Goal: Find specific page/section: Find specific page/section

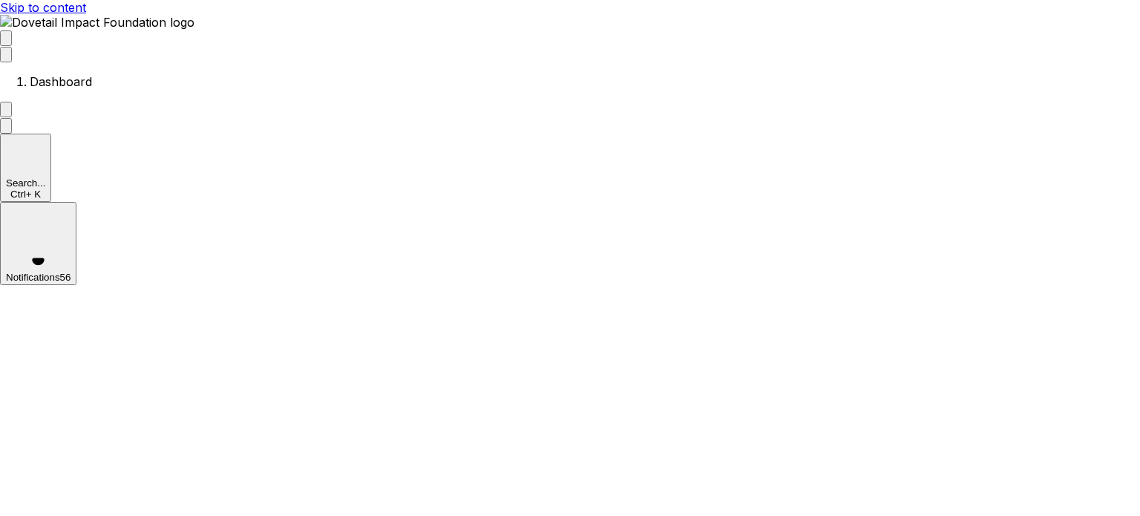
scroll to position [107, 0]
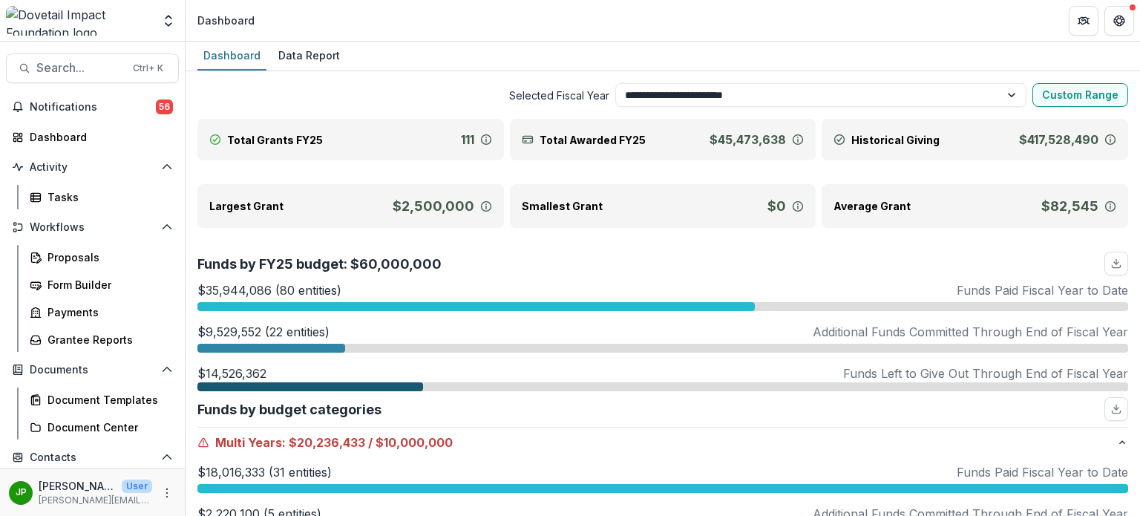
select select "**********"
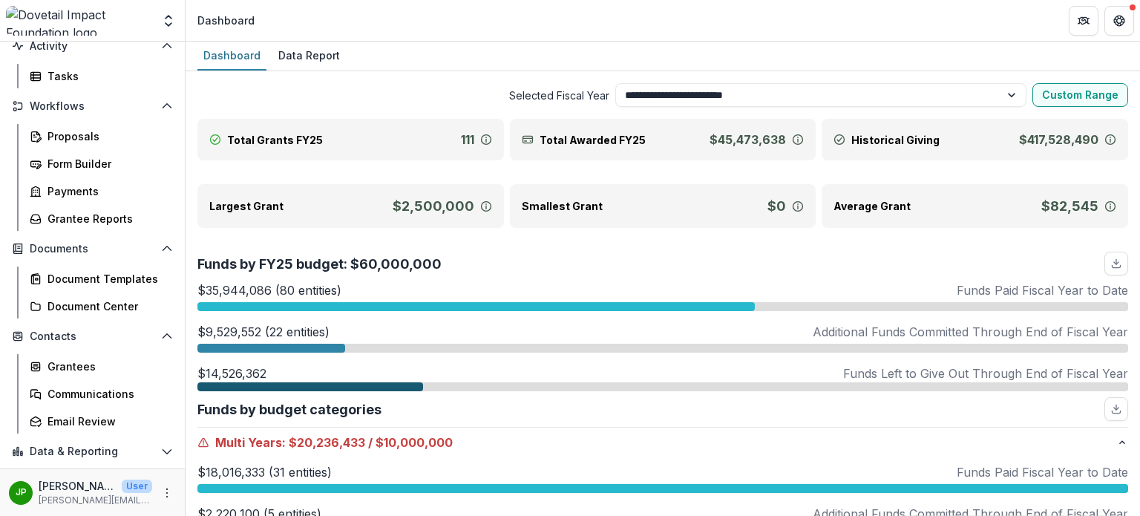
click at [162, 451] on icon "Open Data & Reporting" at bounding box center [167, 451] width 12 height 12
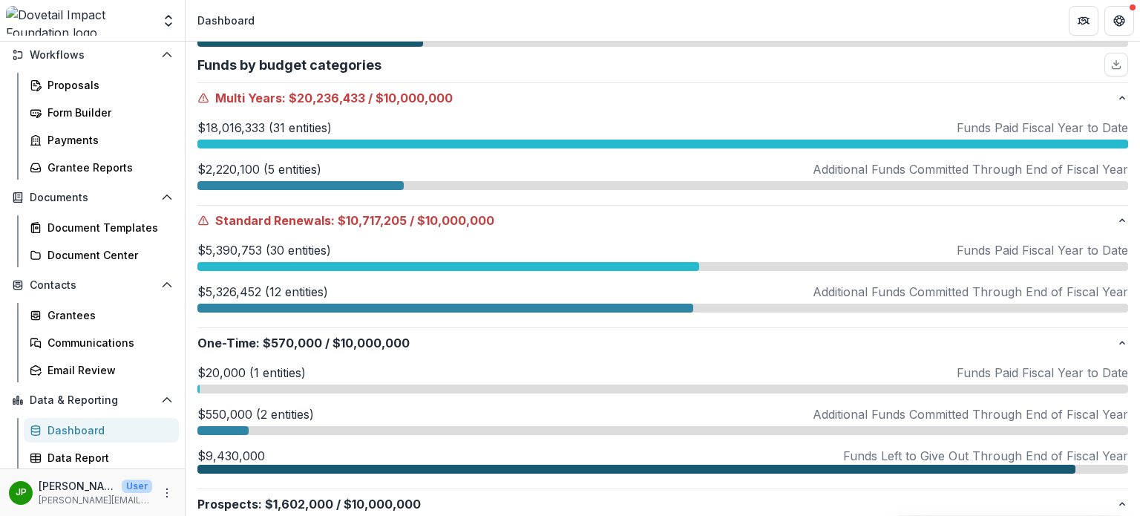
scroll to position [173, 0]
click at [98, 455] on div "Data Report" at bounding box center [106, 457] width 119 height 16
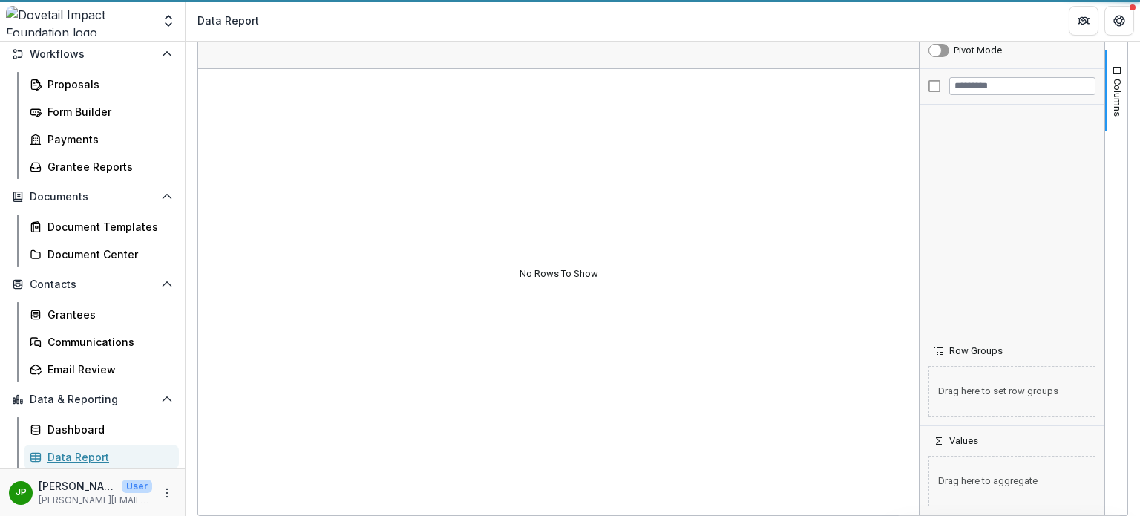
scroll to position [151, 0]
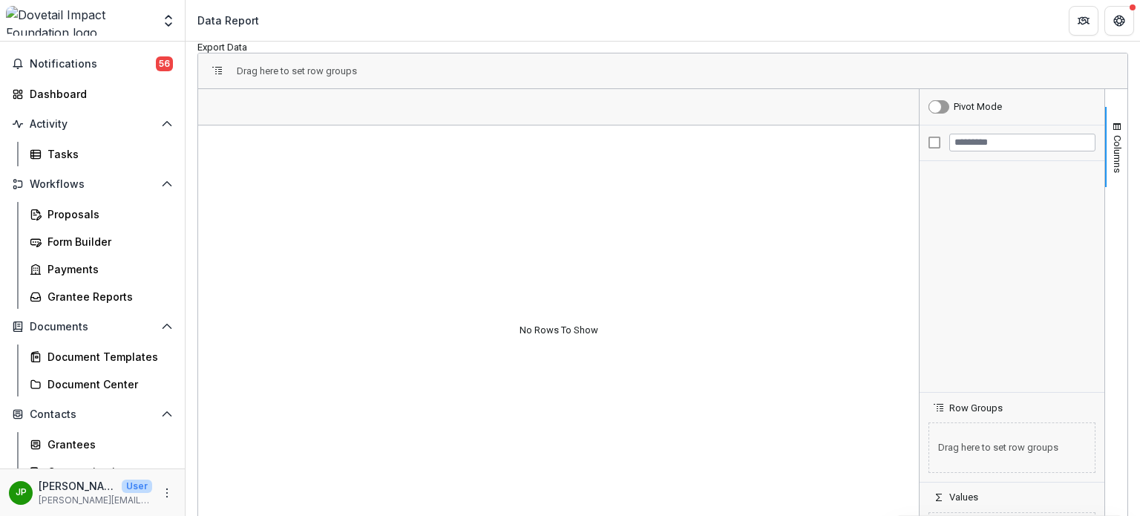
scroll to position [173, 0]
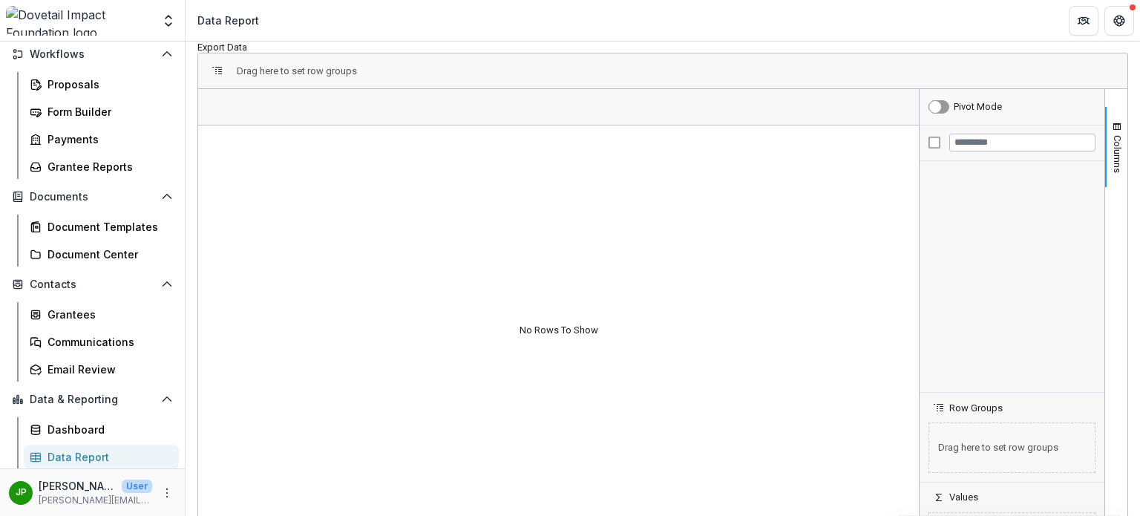
click at [85, 462] on div "Data Report" at bounding box center [106, 457] width 119 height 16
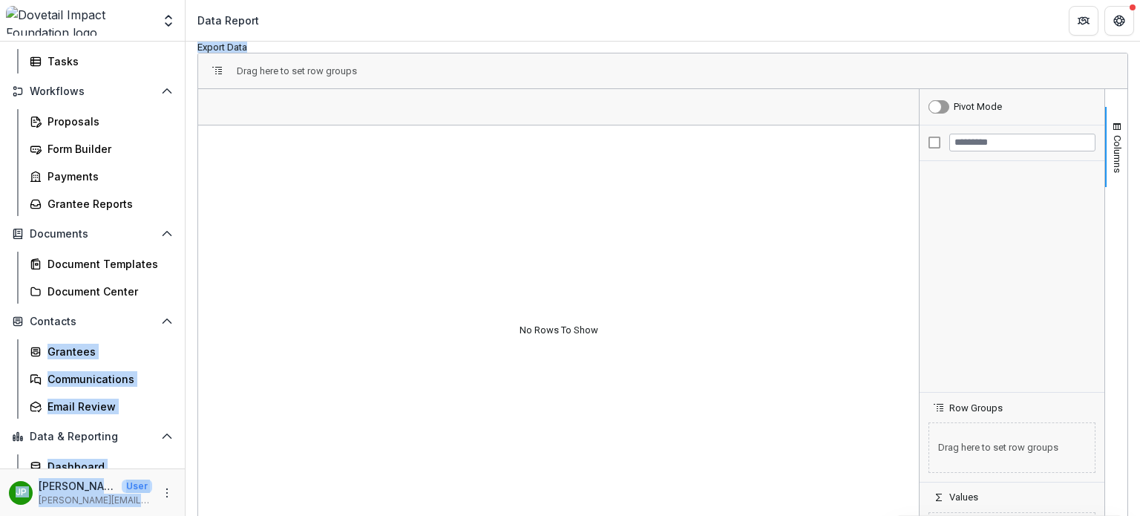
drag, startPoint x: 191, startPoint y: 387, endPoint x: 183, endPoint y: 287, distance: 100.6
click at [183, 287] on main "Search... Ctrl + K Notifications 56 Dashboard Activity Tasks Workflows Proposal…" at bounding box center [570, 279] width 1140 height 474
click at [178, 332] on div "Contacts Grantees Communications Email Review" at bounding box center [92, 363] width 185 height 109
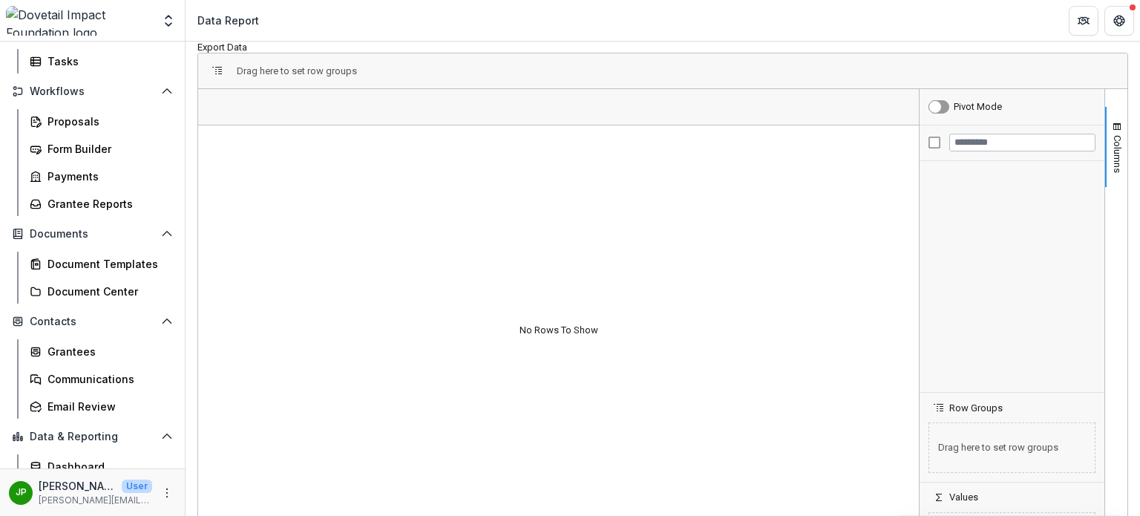
scroll to position [42, 0]
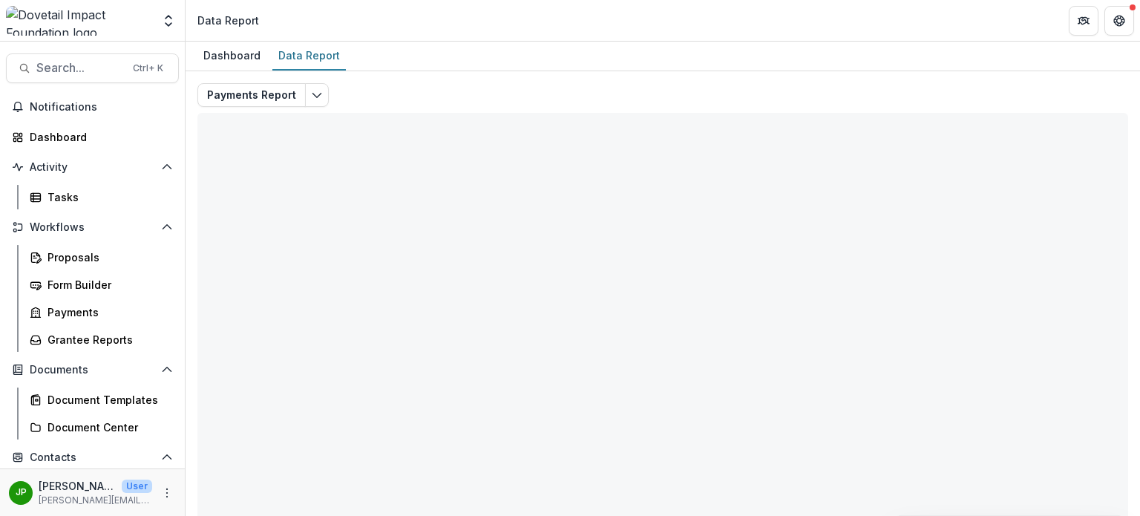
click at [347, 179] on div "Payments Report Total rows: 0 Choose Filter Personal Filters Team Filters Temel…" at bounding box center [662, 357] width 931 height 549
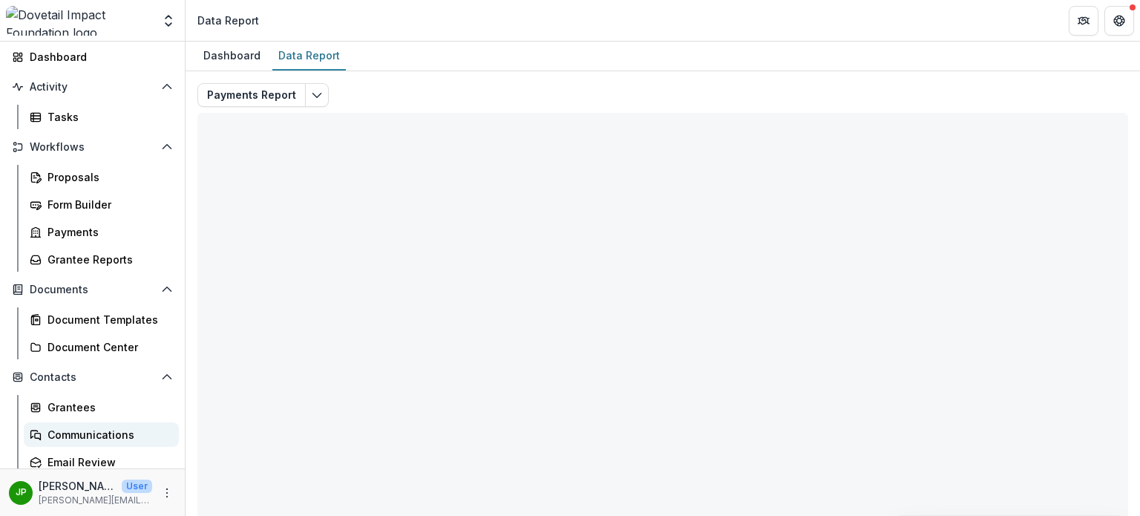
scroll to position [173, 0]
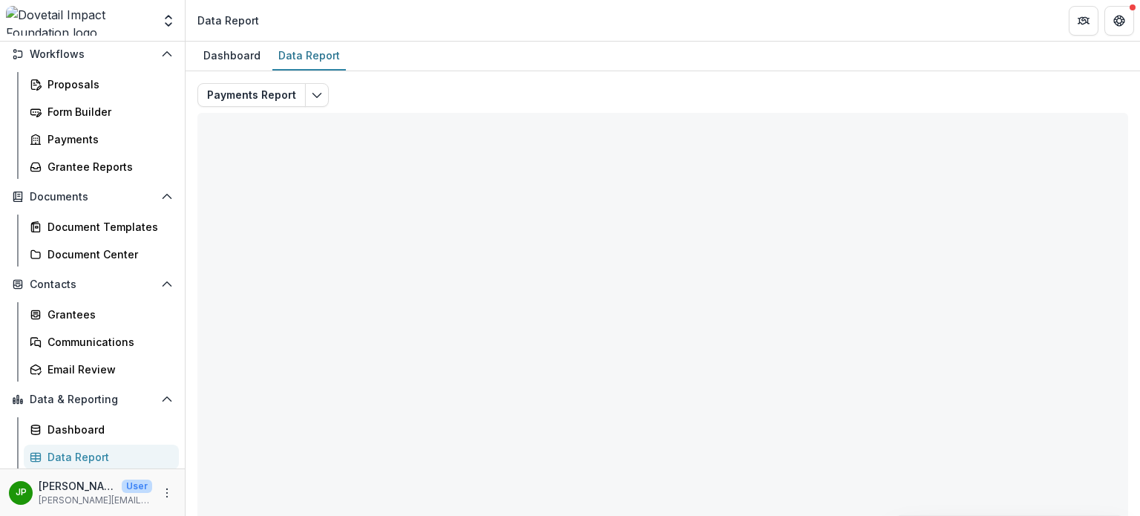
click at [93, 456] on div "Data Report" at bounding box center [106, 457] width 119 height 16
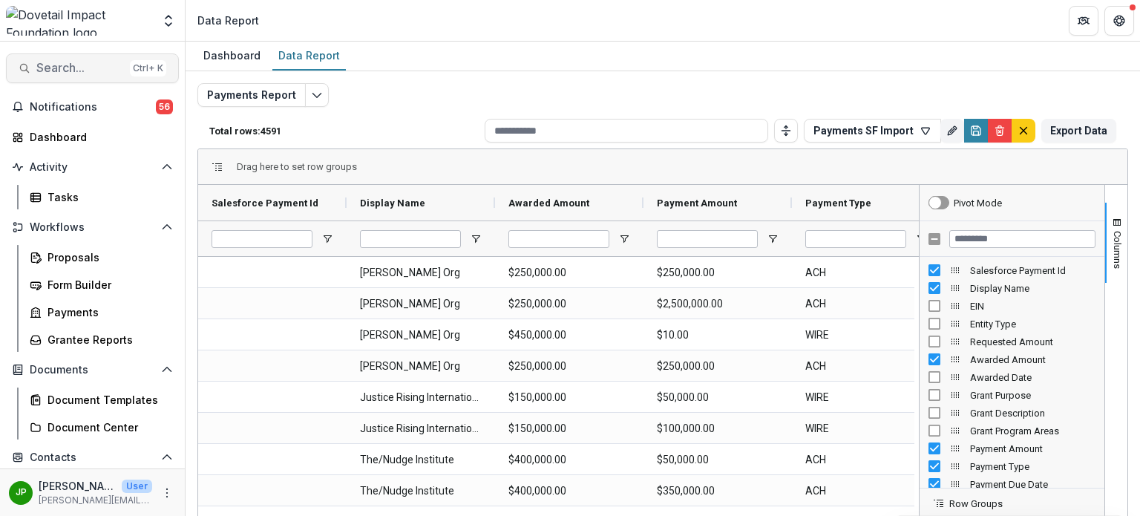
click at [68, 62] on span "Search..." at bounding box center [80, 68] width 88 height 14
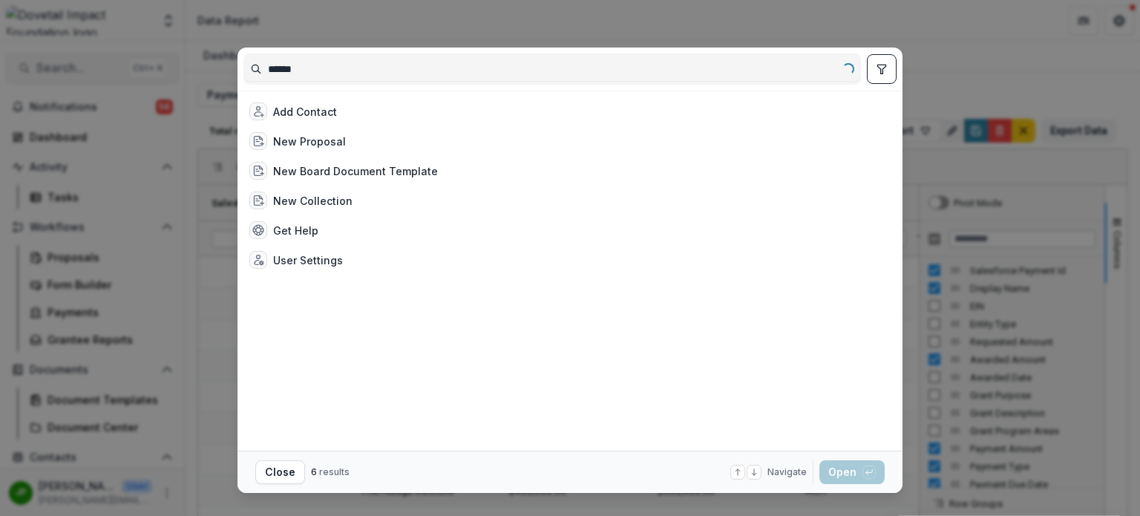
type input "*******"
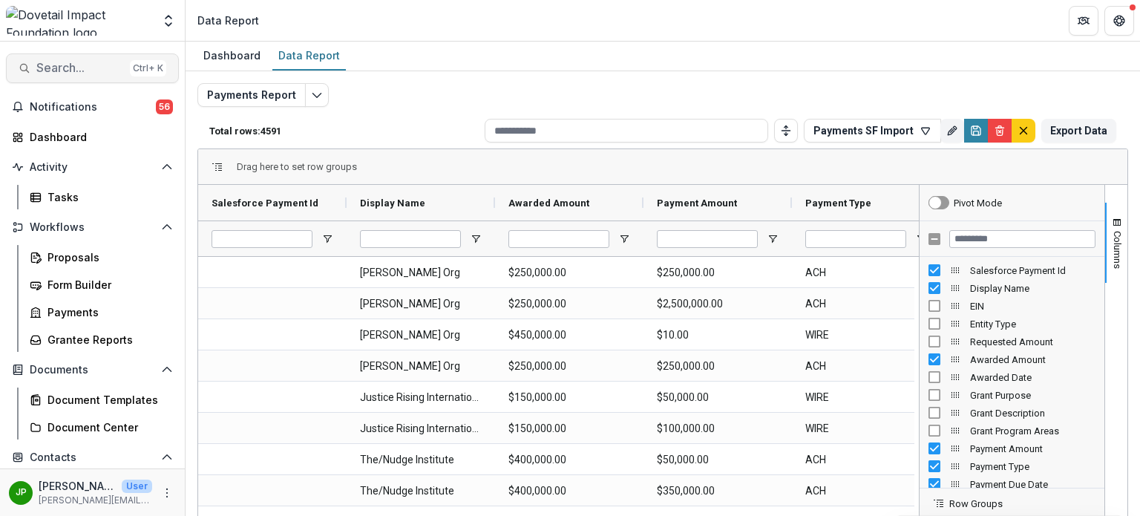
click at [88, 59] on button "Search... Ctrl + K" at bounding box center [92, 68] width 173 height 30
